Goal: Information Seeking & Learning: Check status

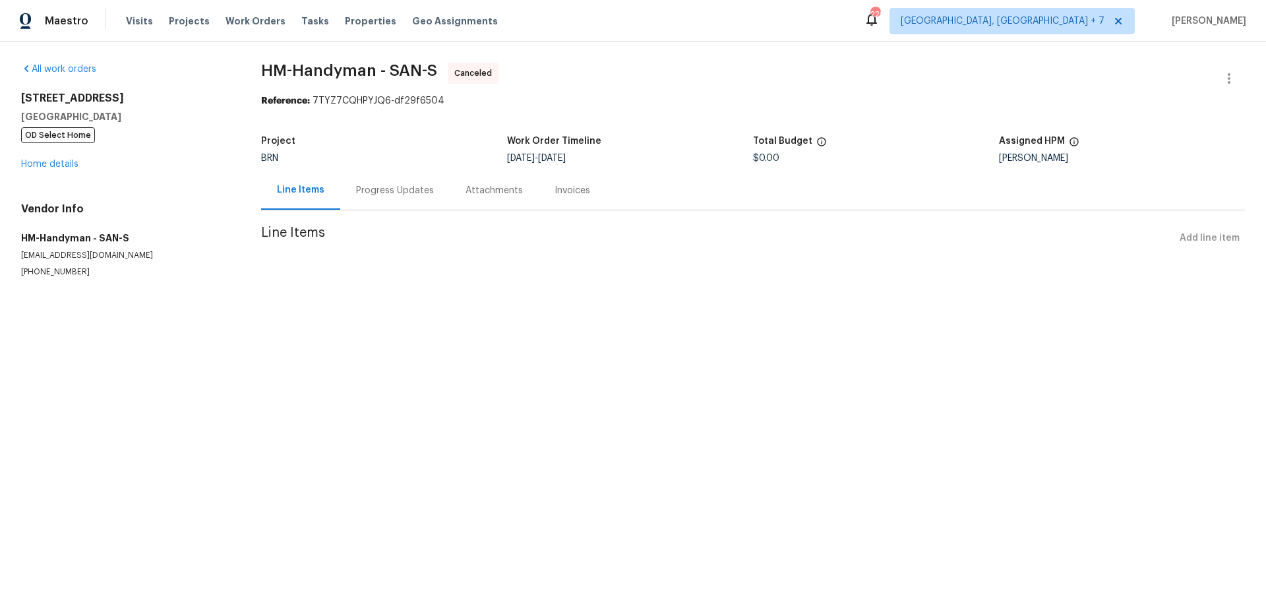
click at [411, 183] on div "Progress Updates" at bounding box center [394, 190] width 109 height 39
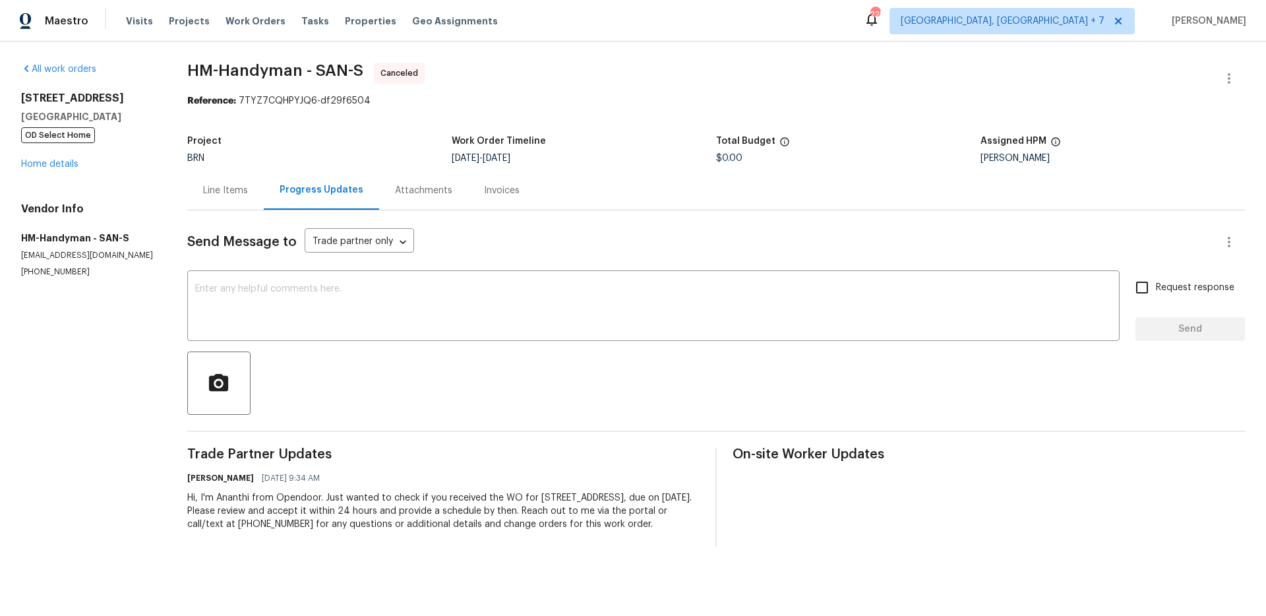
click at [432, 191] on div "Attachments" at bounding box center [423, 190] width 57 height 13
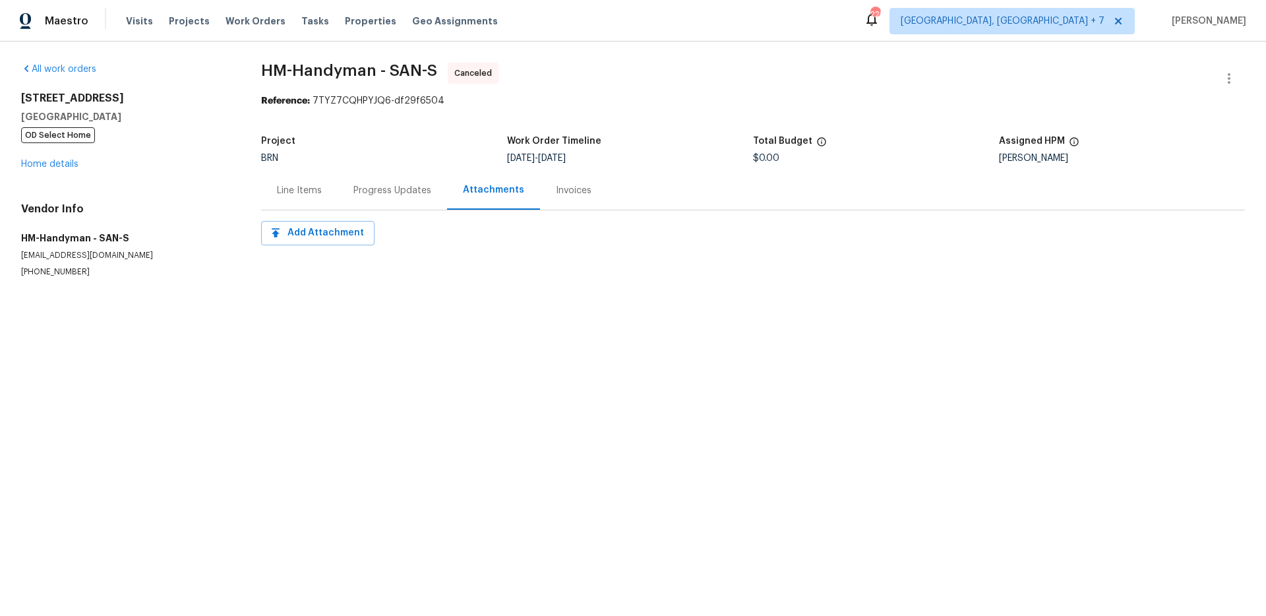
click at [574, 189] on div "Invoices" at bounding box center [574, 190] width 36 height 13
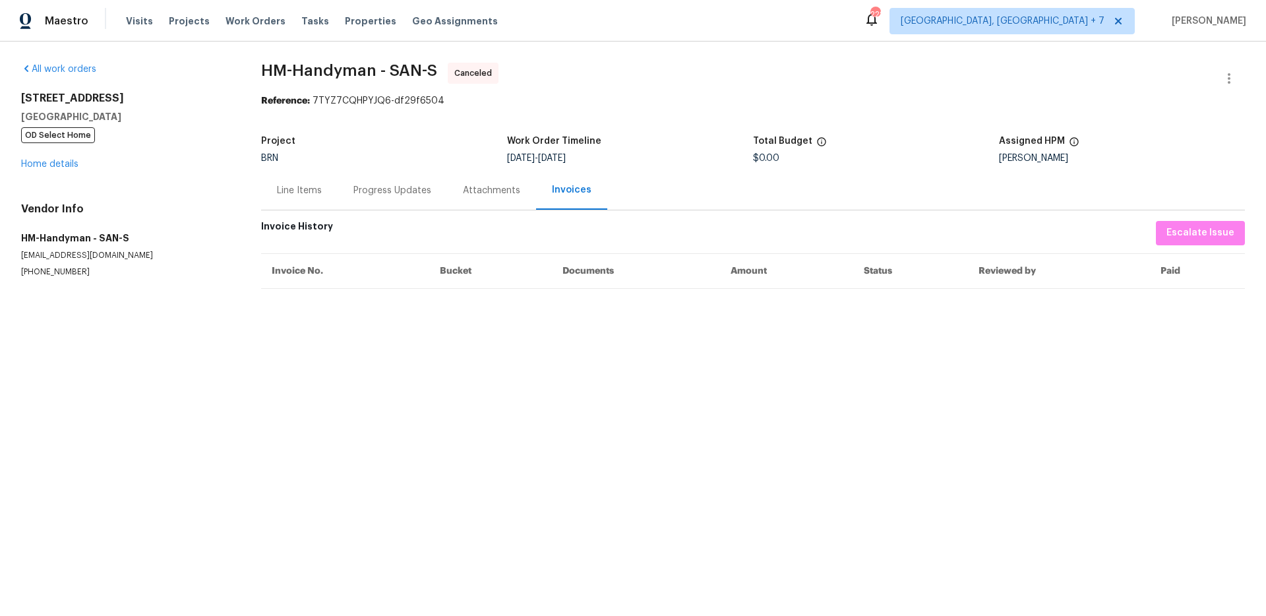
click at [297, 180] on div "Line Items" at bounding box center [299, 190] width 77 height 39
